Goal: Obtain resource: Download file/media

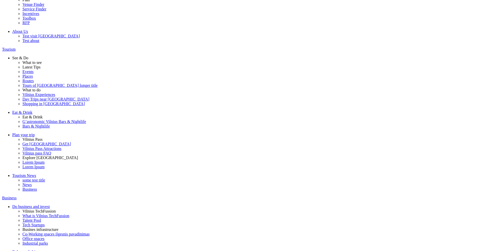
scroll to position [75, 0]
